Goal: Check status: Check status

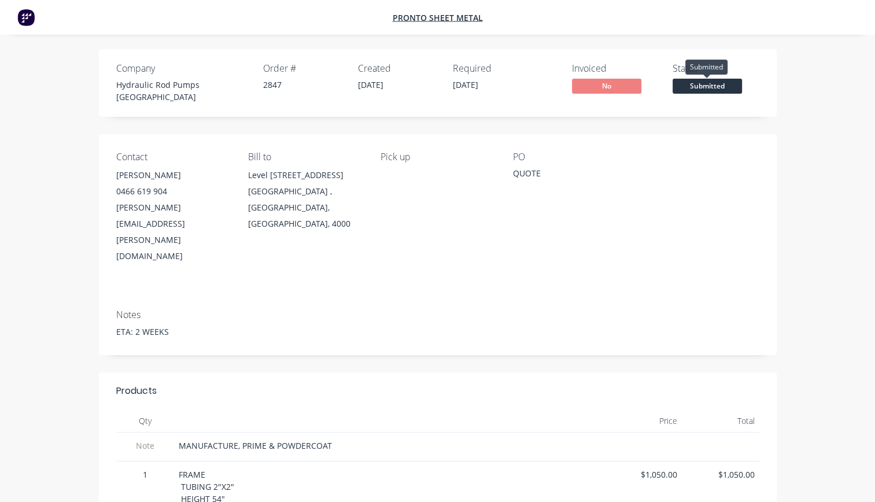
click at [710, 86] on span "Submitted" at bounding box center [706, 86] width 69 height 14
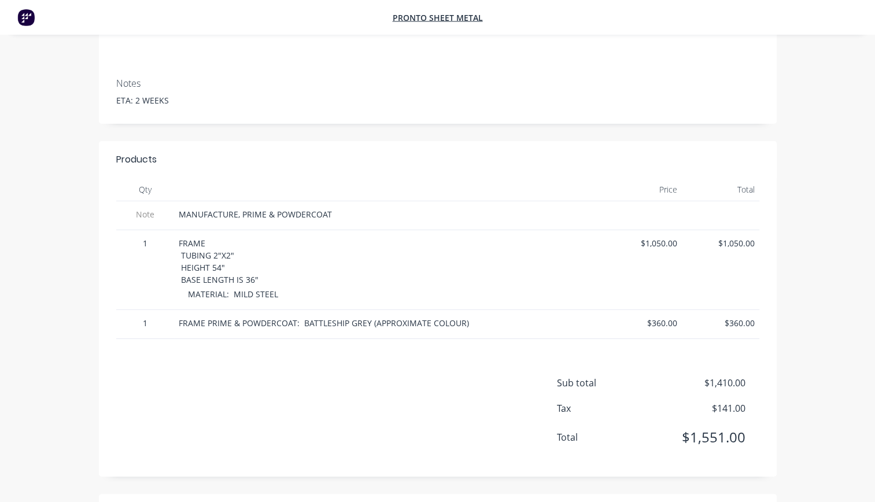
scroll to position [116, 0]
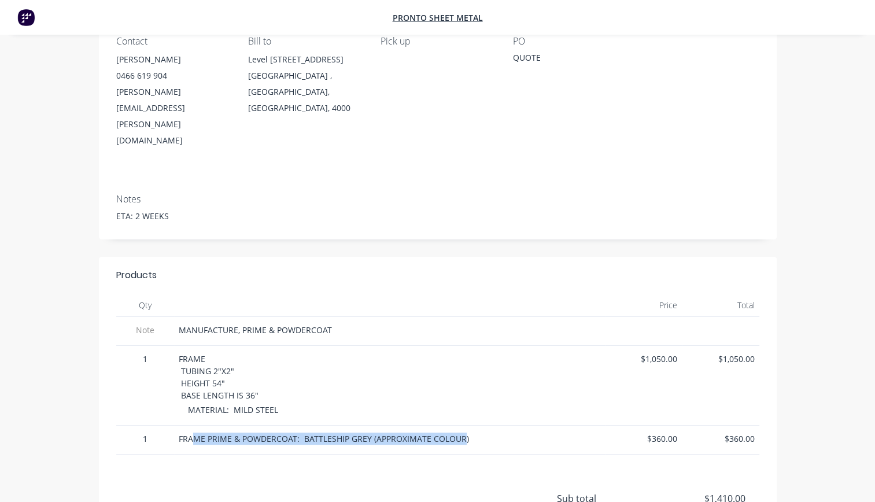
drag, startPoint x: 213, startPoint y: 384, endPoint x: 462, endPoint y: 382, distance: 249.2
click at [462, 433] on span "FRAME PRIME & POWDERCOAT: BATTLESHIP GREY (APPROXIMATE COLOUR)" at bounding box center [324, 438] width 290 height 11
click at [460, 433] on span "FRAME PRIME & POWDERCOAT: BATTLESHIP GREY (APPROXIMATE COLOUR)" at bounding box center [324, 438] width 290 height 11
click at [349, 403] on div "MATERIAL: MILD STEEL" at bounding box center [394, 409] width 412 height 12
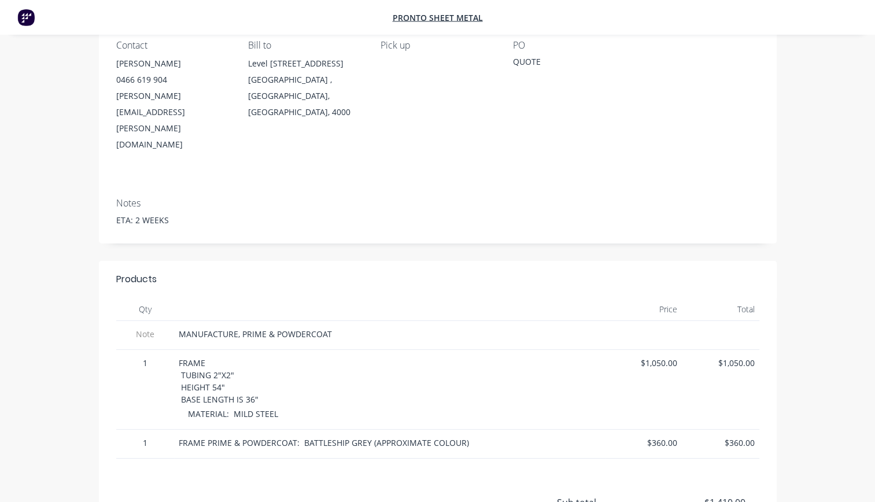
scroll to position [0, 0]
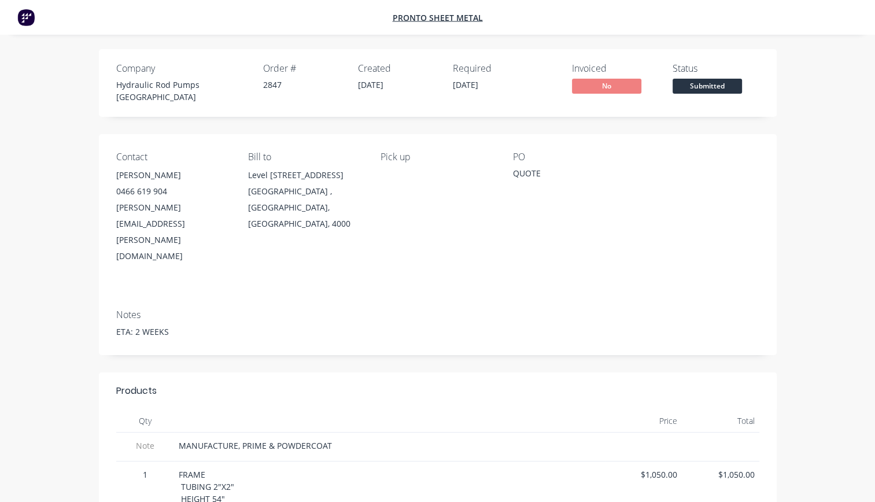
click at [606, 83] on span "No" at bounding box center [606, 86] width 69 height 14
click at [714, 88] on span "Submitted" at bounding box center [706, 86] width 69 height 14
drag, startPoint x: 453, startPoint y: 86, endPoint x: 506, endPoint y: 94, distance: 53.7
click at [506, 94] on div "Required [DATE]" at bounding box center [493, 83] width 81 height 40
drag, startPoint x: 472, startPoint y: 263, endPoint x: 447, endPoint y: 232, distance: 39.1
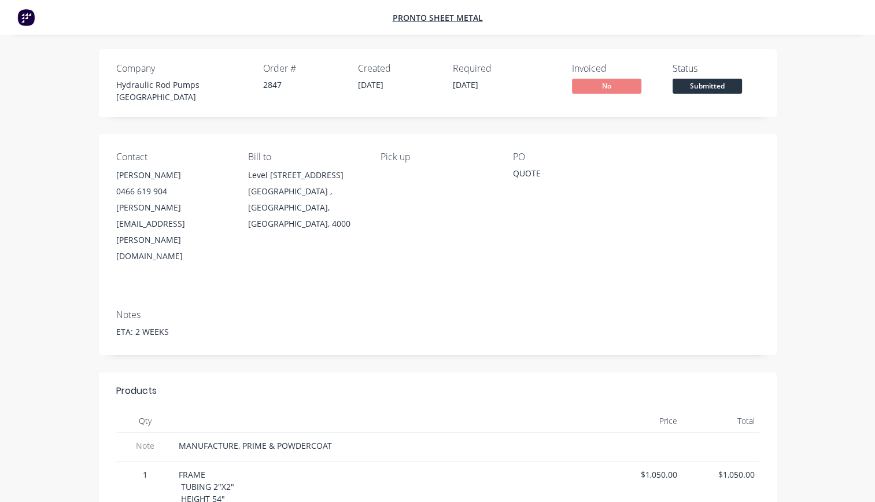
click at [471, 309] on div "Notes" at bounding box center [437, 314] width 643 height 11
drag, startPoint x: 358, startPoint y: 86, endPoint x: 499, endPoint y: 86, distance: 141.0
click at [499, 86] on div "Company Hydraulic Rod Pumps [GEOGRAPHIC_DATA] Order # 2847 Created [DATE] Requi…" at bounding box center [324, 83] width 417 height 40
click at [499, 86] on div "Required [DATE]" at bounding box center [493, 83] width 81 height 40
drag, startPoint x: 490, startPoint y: 102, endPoint x: 484, endPoint y: 111, distance: 10.8
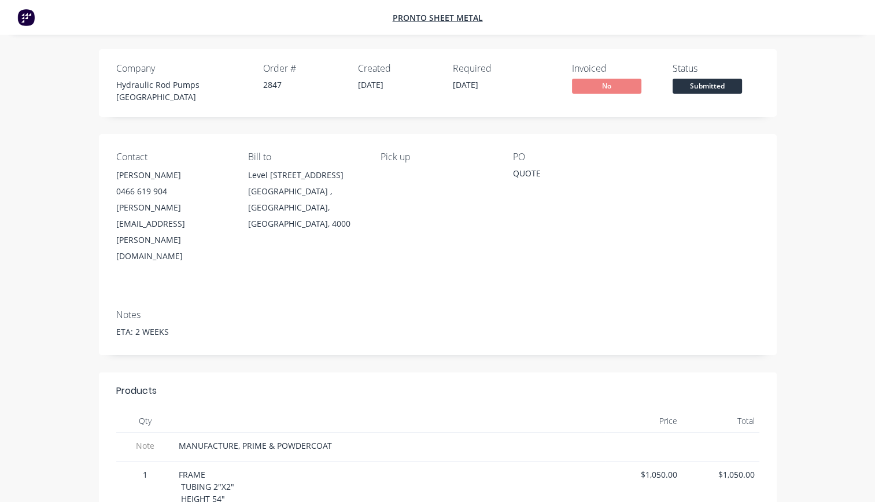
click at [489, 102] on div "Company Hydraulic Rod Pumps [GEOGRAPHIC_DATA] Order # 2847 Created [DATE] Requi…" at bounding box center [437, 83] width 677 height 68
click at [467, 140] on div "Contact [PERSON_NAME] [PHONE_NUMBER] [PERSON_NAME][EMAIL_ADDRESS][PERSON_NAME][…" at bounding box center [437, 217] width 677 height 166
